Goal: Find specific page/section: Find specific page/section

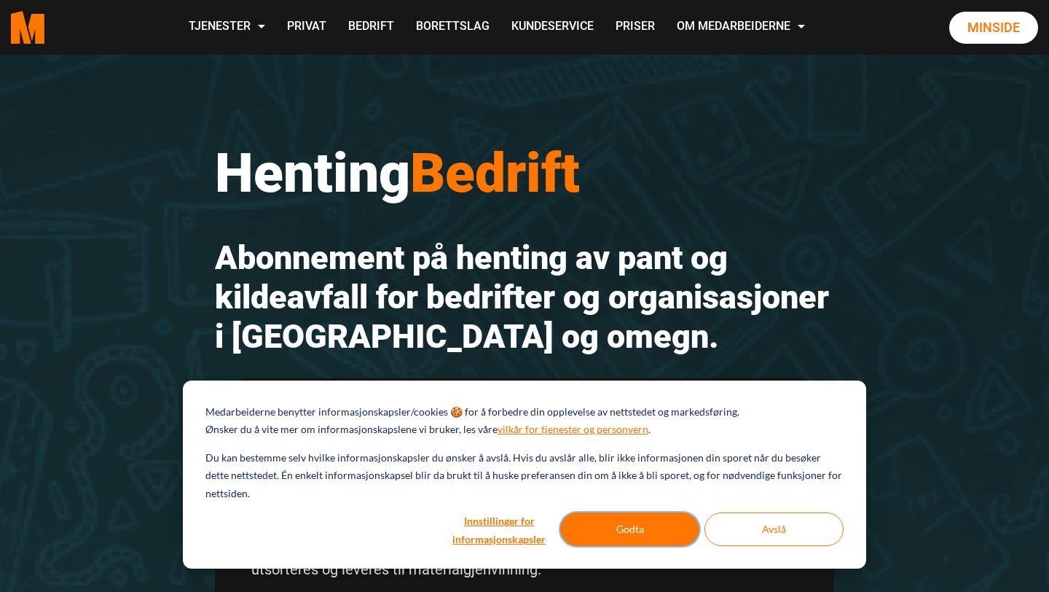
click at [627, 530] on button "Godta" at bounding box center [629, 529] width 139 height 34
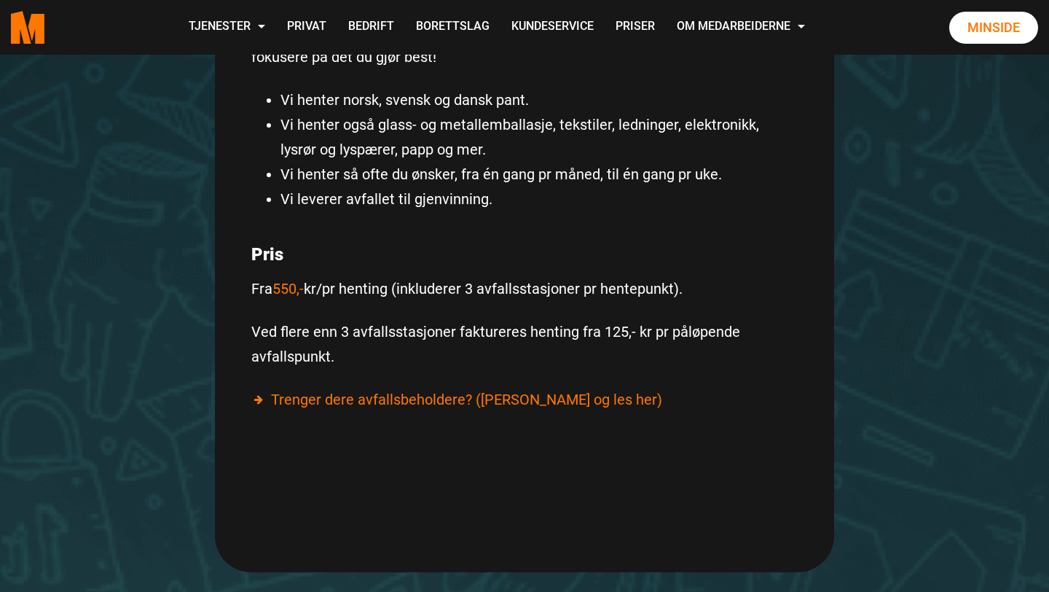
scroll to position [699, 0]
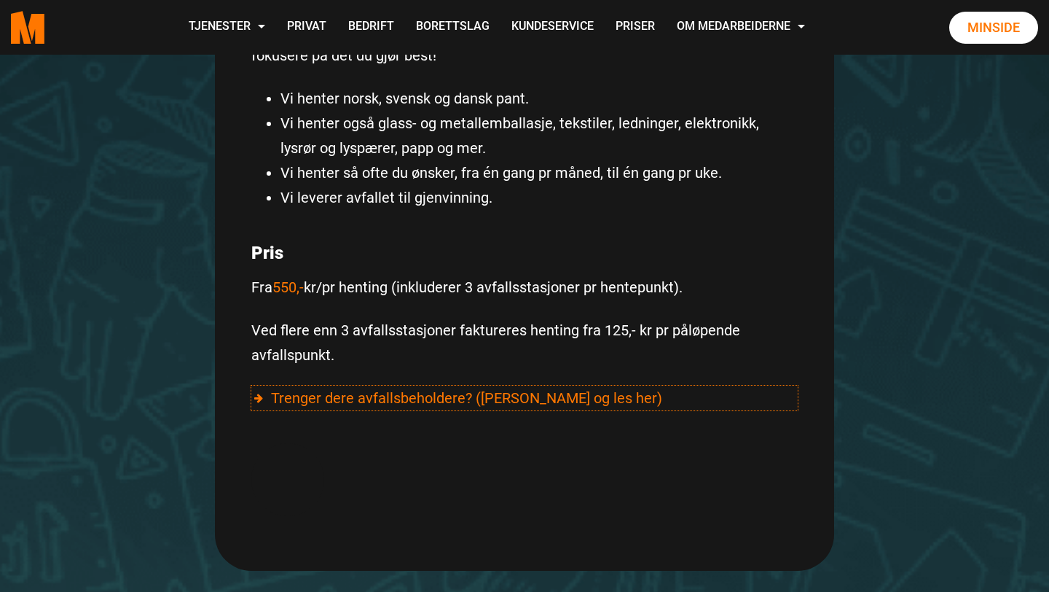
click at [340, 399] on div "Trenger dere avfallsbeholdere? (Klikk og les her)" at bounding box center [524, 397] width 546 height 25
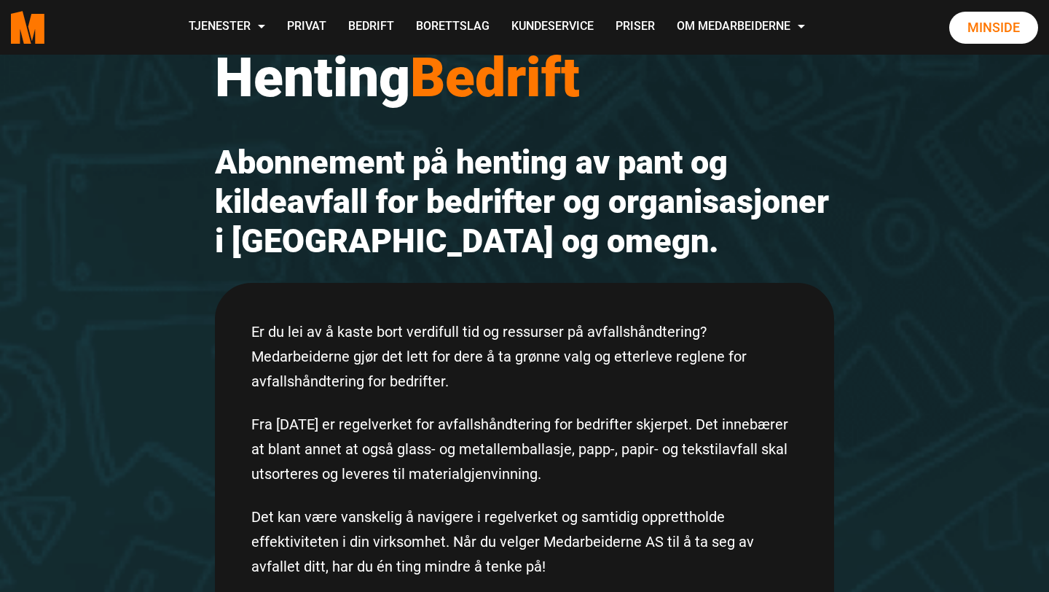
scroll to position [0, 0]
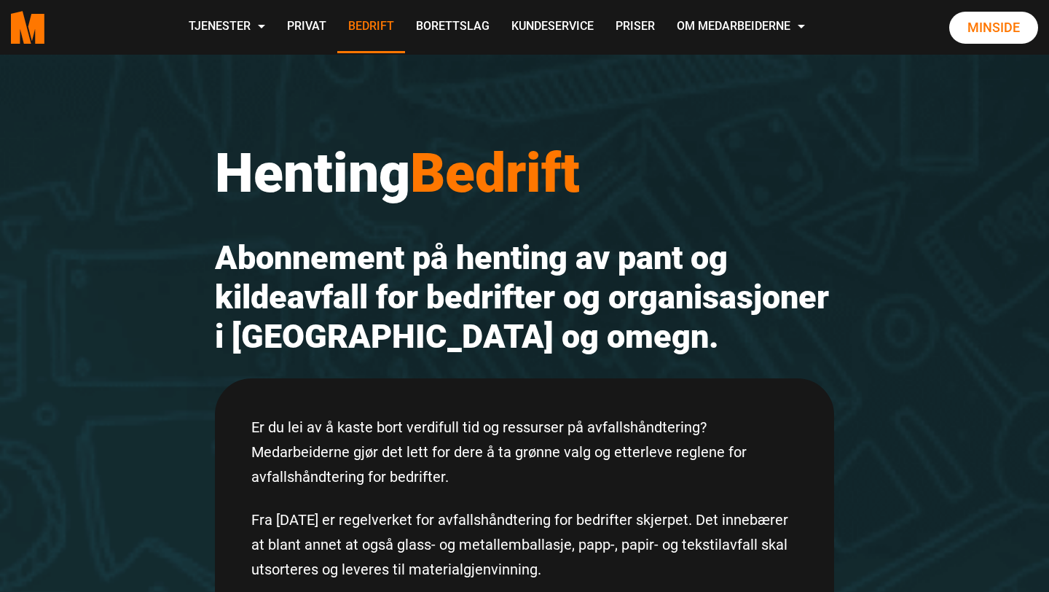
click at [362, 31] on link "Bedrift" at bounding box center [371, 27] width 68 height 52
